Goal: Task Accomplishment & Management: Manage account settings

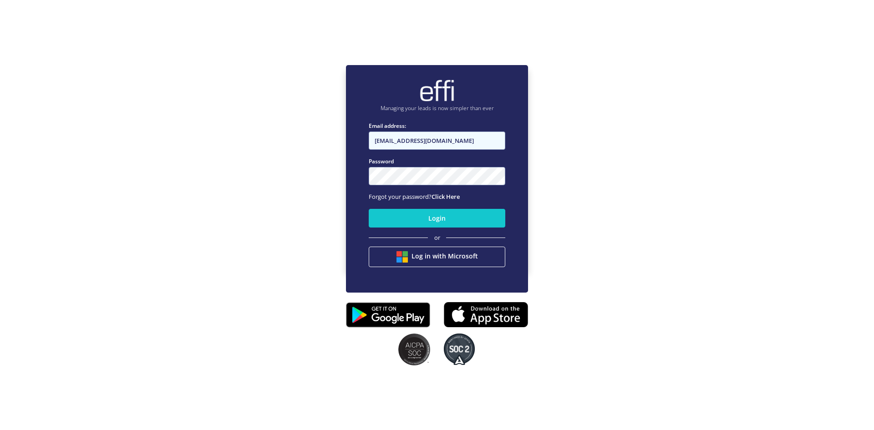
click at [459, 144] on input "[EMAIL_ADDRESS][DOMAIN_NAME]" at bounding box center [437, 141] width 137 height 18
type input "[EMAIL_ADDRESS][DOMAIN_NAME]"
click at [443, 214] on button "Login" at bounding box center [437, 218] width 137 height 19
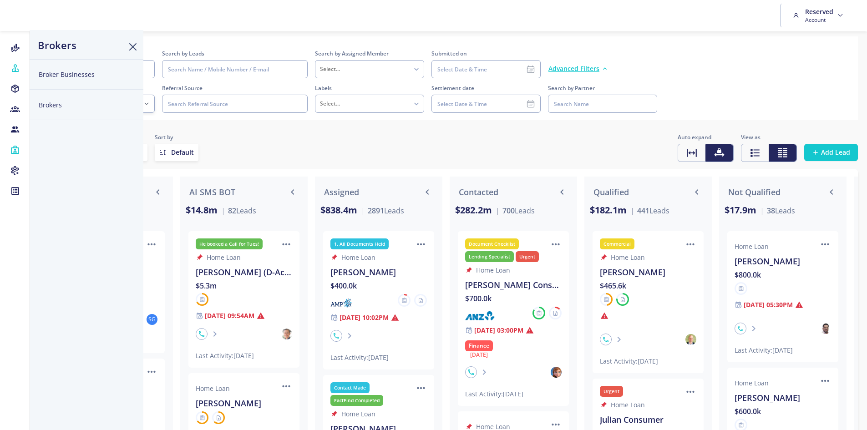
click at [59, 75] on button "Broker Businesses" at bounding box center [87, 74] width 114 height 31
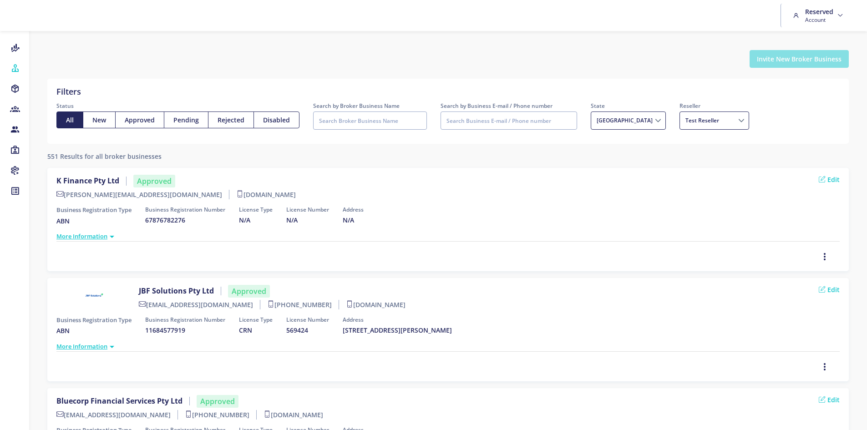
click at [783, 57] on button "Invite New Broker Business" at bounding box center [799, 59] width 99 height 18
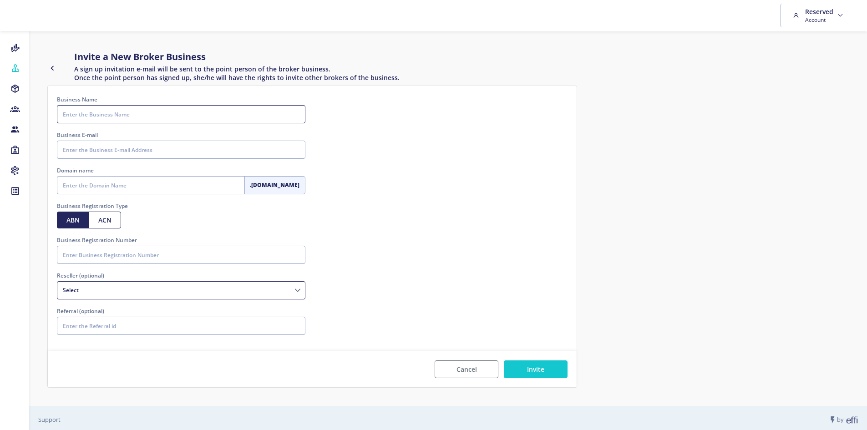
click at [202, 113] on input "Business Name" at bounding box center [181, 114] width 249 height 18
type input "SV Pty Ltd"
type input "[EMAIL_ADDRESS][DOMAIN_NAME]"
type input "svptyltd"
click at [108, 256] on input "Business Registration Number" at bounding box center [181, 255] width 249 height 18
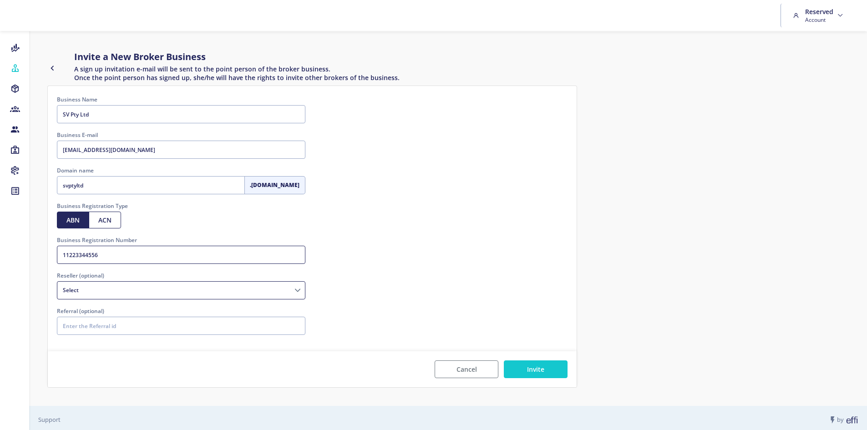
type input "11223344556"
click at [532, 374] on button "Invite" at bounding box center [536, 370] width 64 height 18
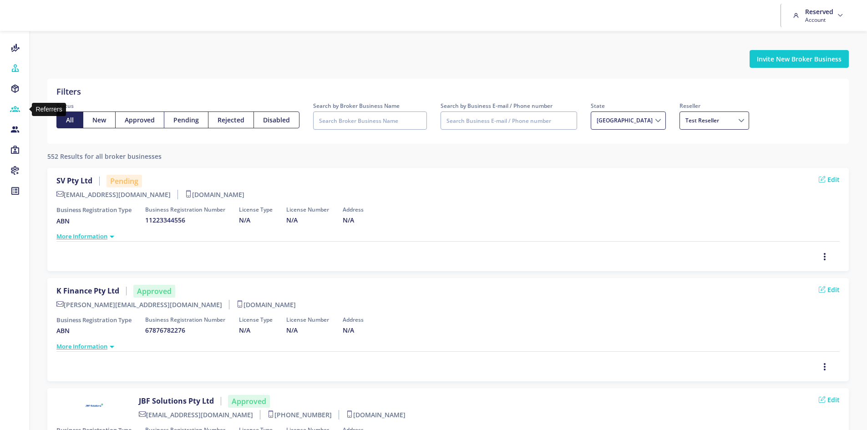
click at [21, 110] on link "Referrers" at bounding box center [14, 109] width 29 height 14
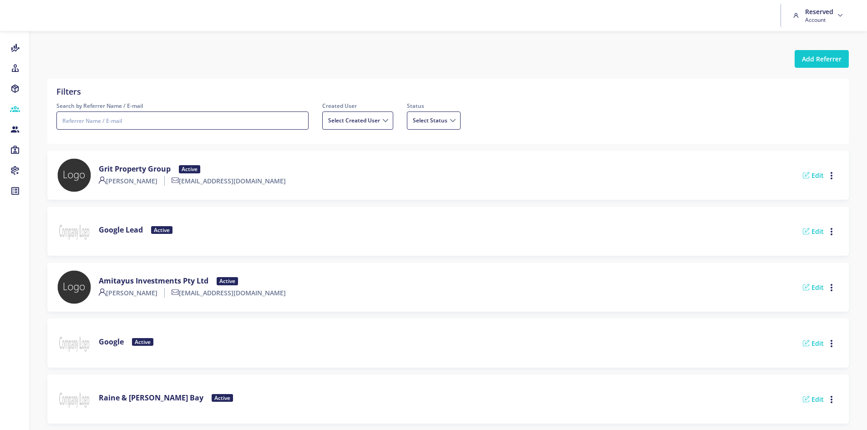
click at [164, 122] on input "Search by Referrer Name / E-mail" at bounding box center [182, 121] width 252 height 18
type input "soho"
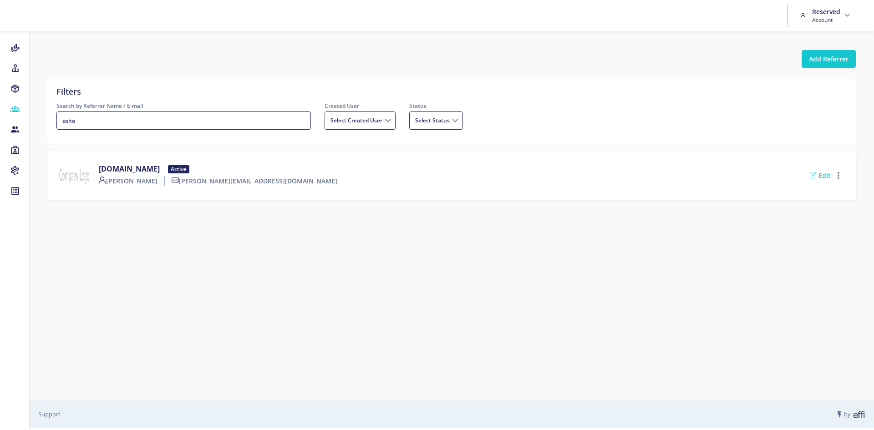
click at [841, 176] on icon "button" at bounding box center [838, 176] width 7 height 10
click at [815, 176] on icon at bounding box center [813, 175] width 6 height 6
select select
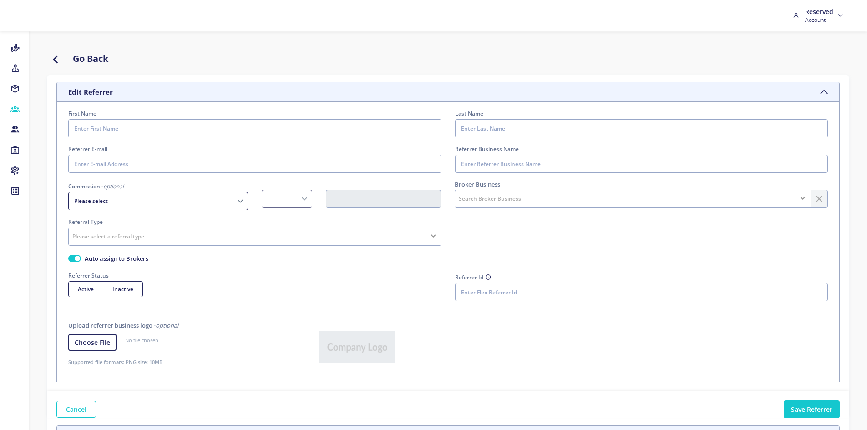
type input "[PERSON_NAME]"
type input "Lui"
type input "[PERSON_NAME][EMAIL_ADDRESS][DOMAIN_NAME]"
type input "[DOMAIN_NAME]"
select select "Fixed"
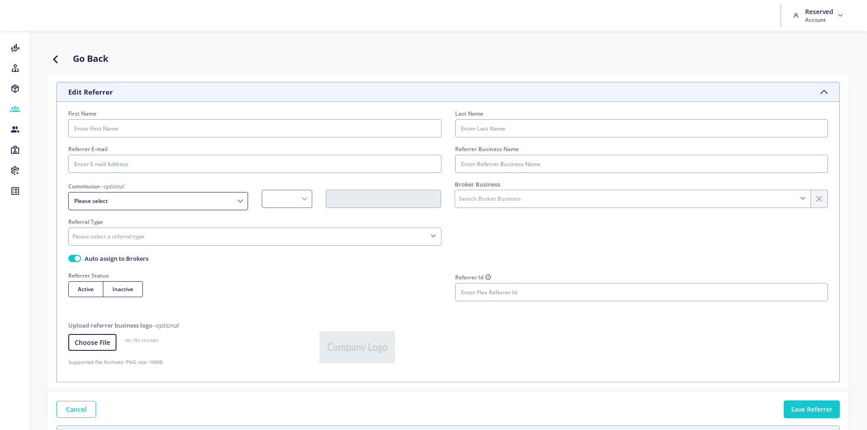
radio input "true"
type input "GatnA2MHy/sHUzEa27hdWlZSUI8fXdKwK8b7nXuCG6nWUOBzonjhy9eafPi7OPPX8LnxNTN8uYnAGT3…"
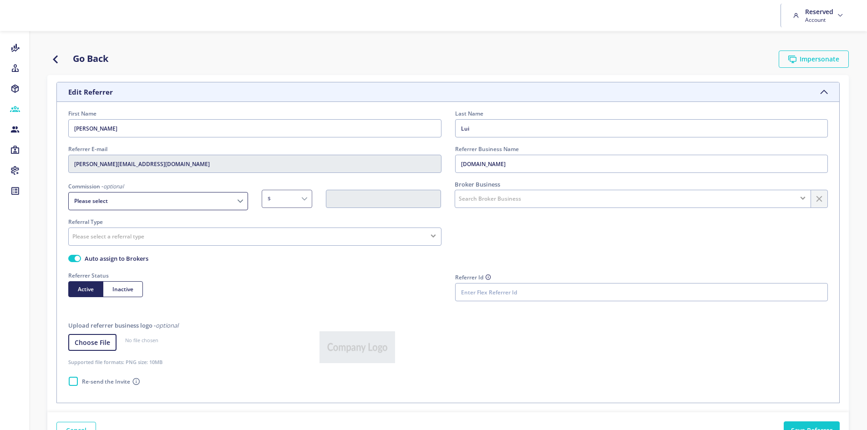
click at [130, 290] on span "Inactive" at bounding box center [122, 289] width 21 height 8
click at [118, 290] on input "Inactive" at bounding box center [115, 288] width 6 height 6
radio input "true"
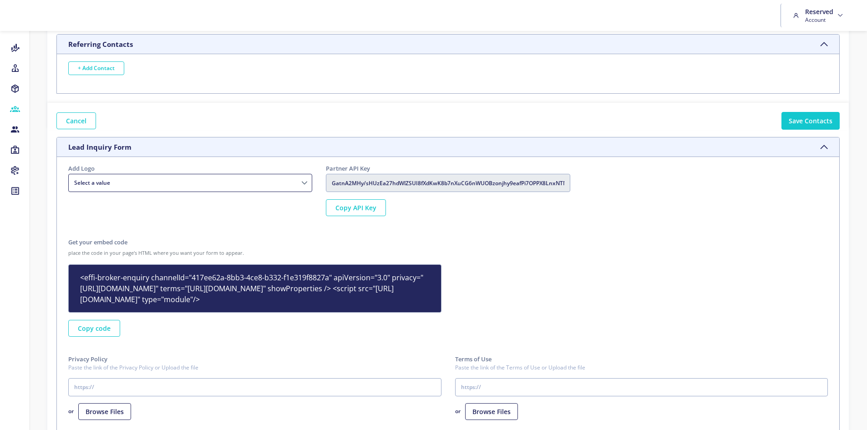
scroll to position [524, 0]
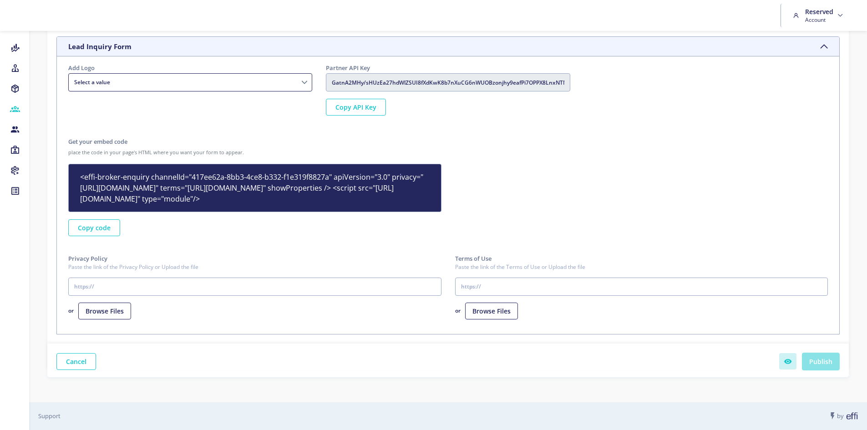
click at [832, 365] on button "Publish" at bounding box center [821, 362] width 38 height 18
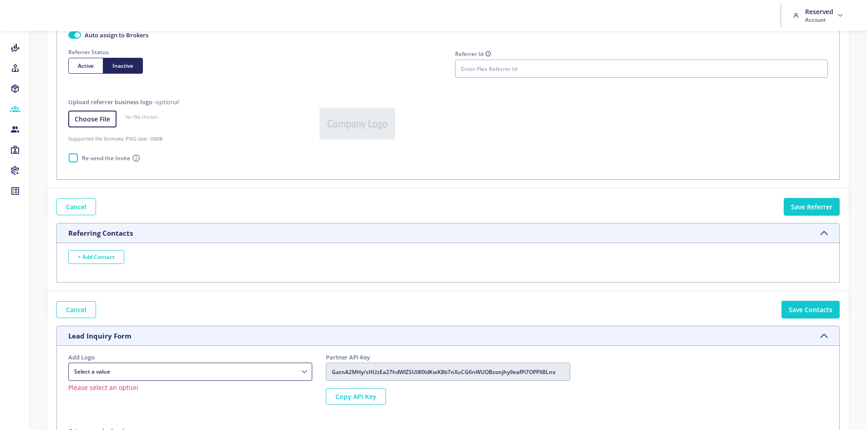
scroll to position [223, 0]
click at [818, 214] on button "Save Referrer" at bounding box center [812, 208] width 56 height 18
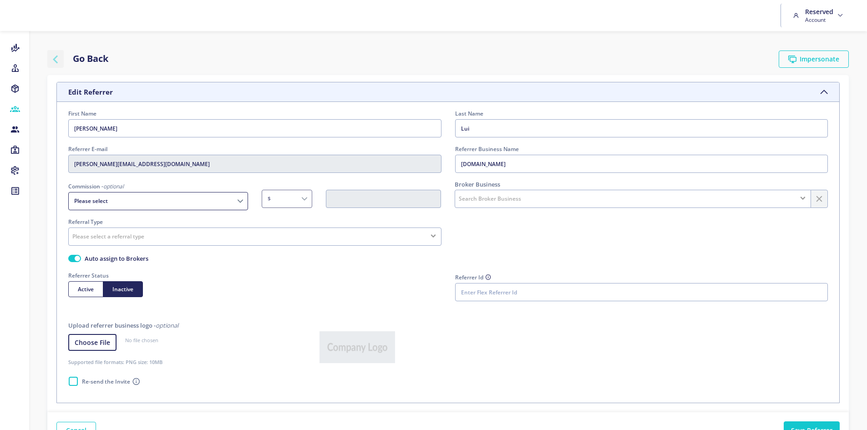
click at [58, 55] on icon "button" at bounding box center [55, 58] width 16 height 11
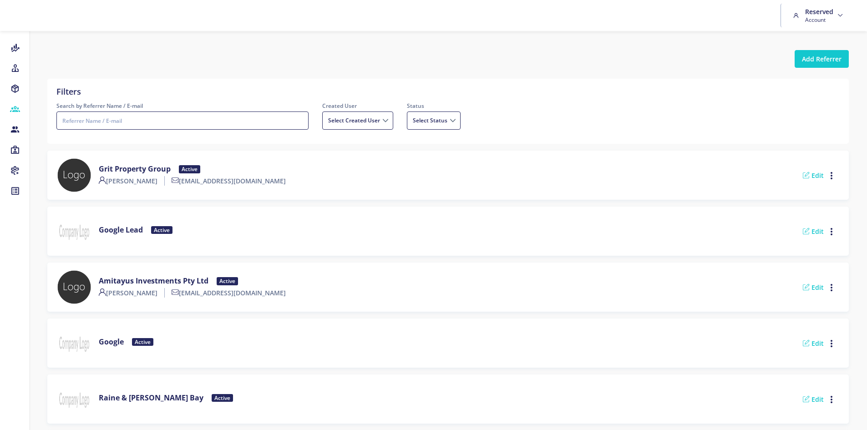
click at [219, 125] on input "Search by Referrer Name / E-mail" at bounding box center [182, 121] width 252 height 18
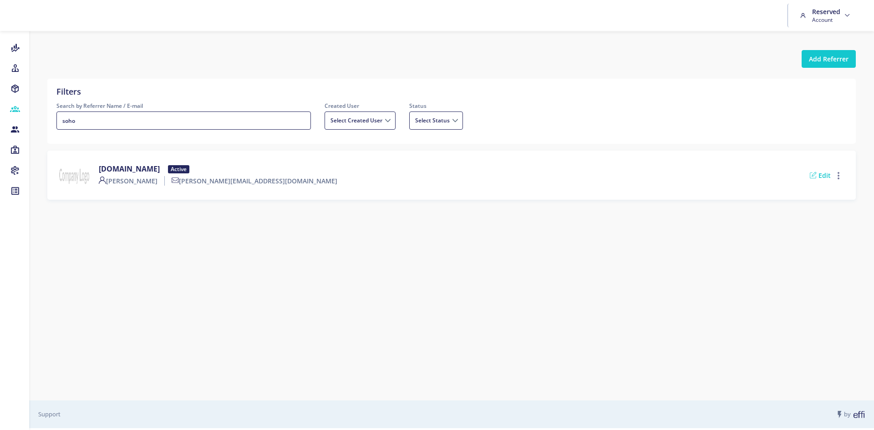
click at [842, 179] on button "button" at bounding box center [840, 176] width 14 height 10
click at [817, 151] on ul "Delete" at bounding box center [823, 159] width 73 height 22
click at [818, 159] on span "Delete" at bounding box center [818, 158] width 20 height 9
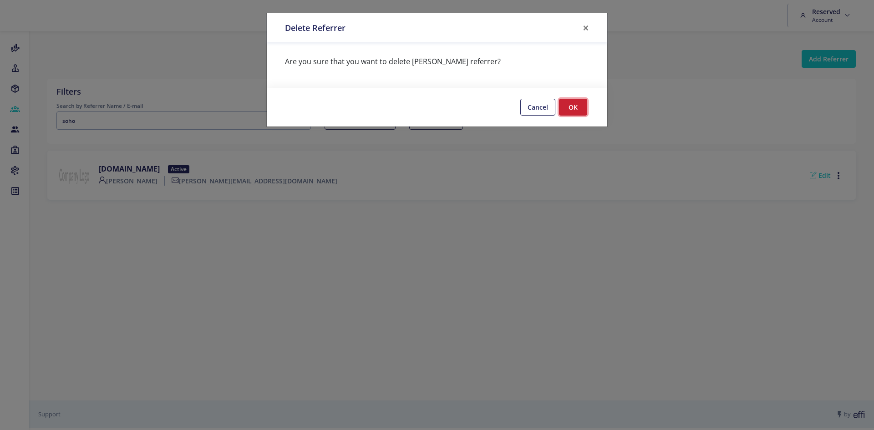
click at [564, 107] on button "OK" at bounding box center [573, 107] width 28 height 17
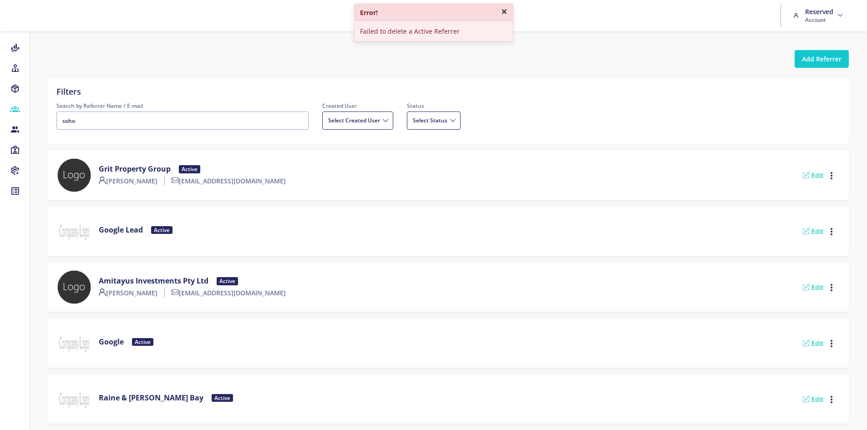
click at [504, 12] on button "×" at bounding box center [504, 11] width 6 height 11
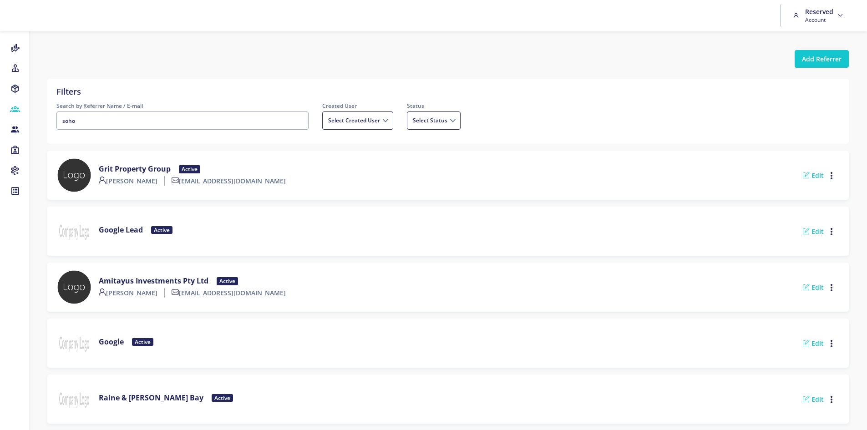
click at [409, 42] on div "Add Referrer Filters Search by Referrer Name / E-mail soho Created User All Bro…" at bounding box center [448, 382] width 820 height 693
click at [147, 125] on input "soho" at bounding box center [182, 121] width 252 height 18
type input "soh"
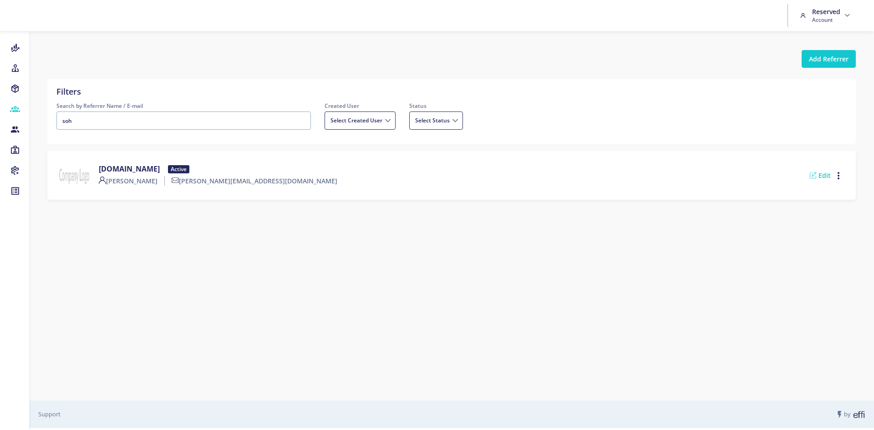
click at [823, 180] on div "Edit Delete" at bounding box center [828, 175] width 37 height 11
click at [826, 177] on link "Edit" at bounding box center [820, 175] width 21 height 9
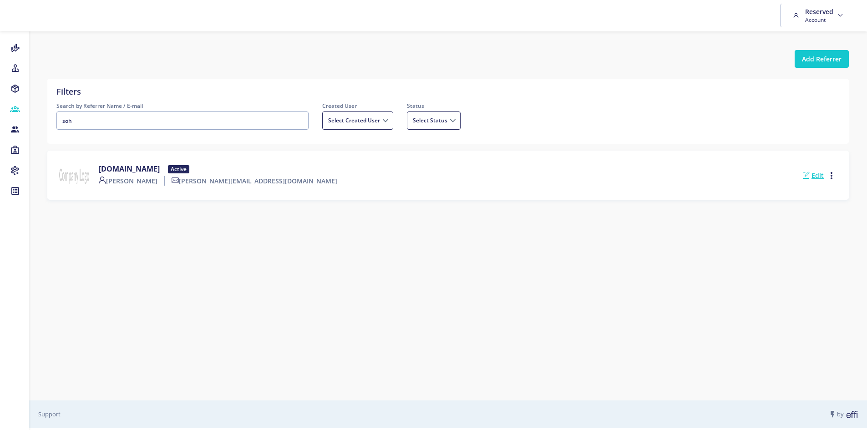
select select
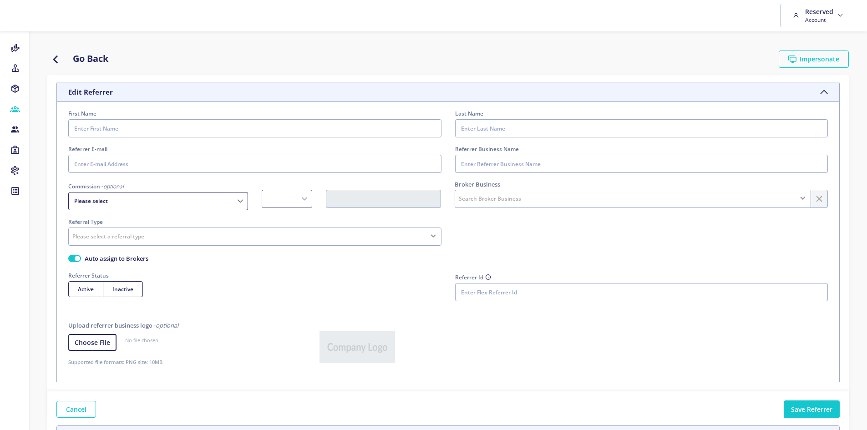
type input "[PERSON_NAME]"
type input "Lui"
type input "[PERSON_NAME][EMAIL_ADDRESS][DOMAIN_NAME]"
type input "[DOMAIN_NAME]"
select select "Fixed"
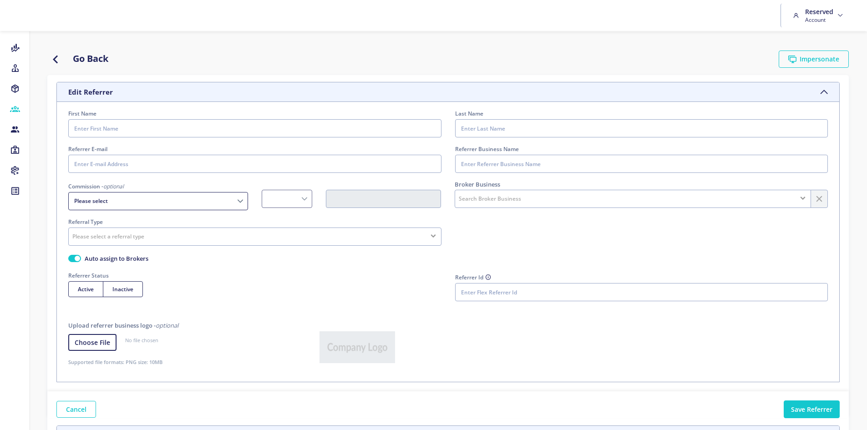
radio input "true"
type input "GatnA2MHy/sHUzEa27hdWlZSUI8fXdKwK8b7nXuCG6nWUOBzonjhy9eafPi7OPPX8LnxNTN8uYnAGT3…"
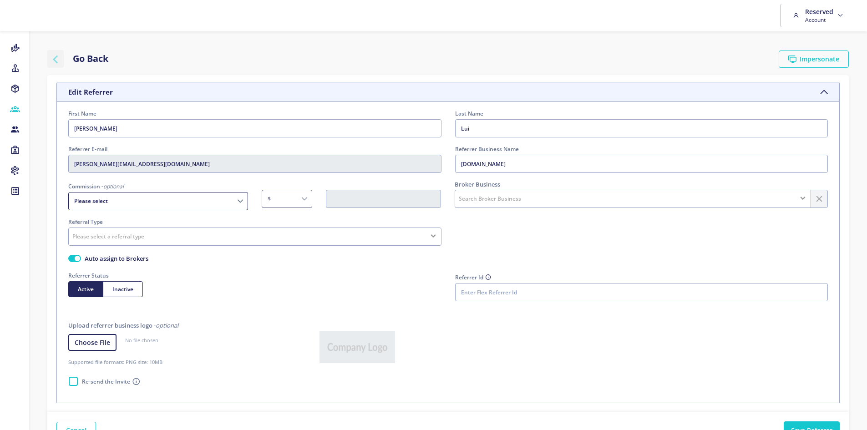
click at [59, 56] on icon "button" at bounding box center [55, 58] width 16 height 11
